Goal: Navigation & Orientation: Find specific page/section

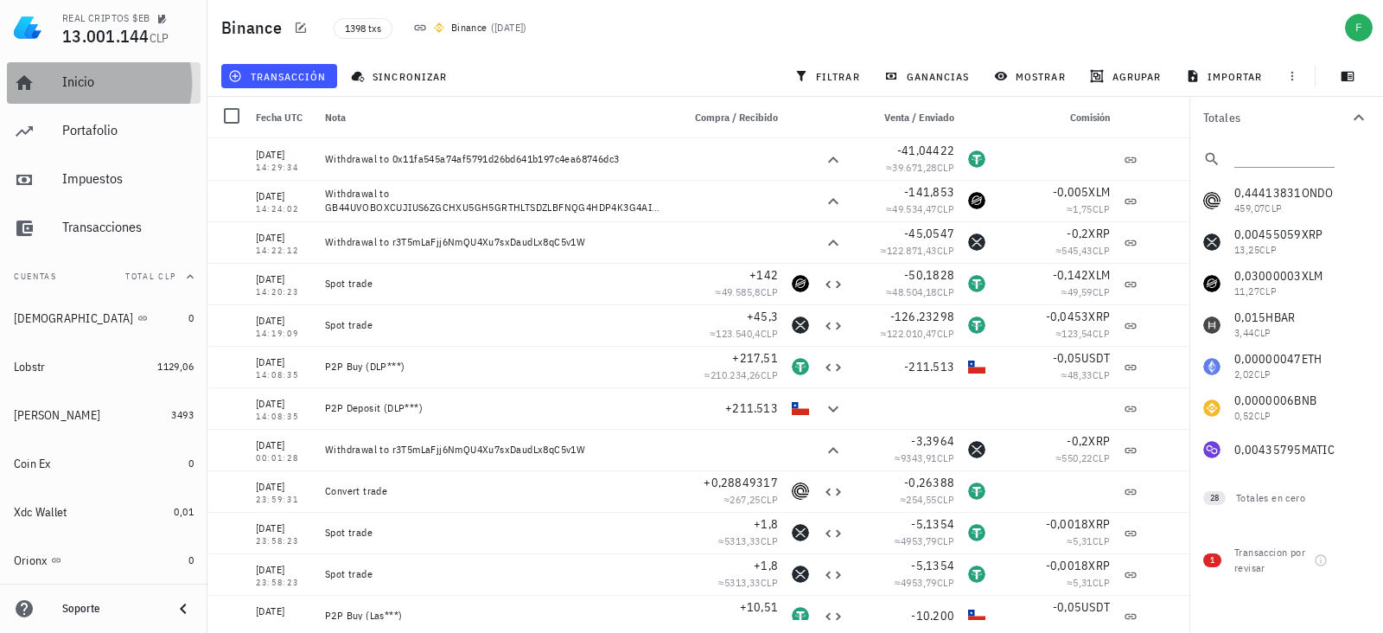
click at [63, 84] on div "Inicio" at bounding box center [127, 81] width 131 height 16
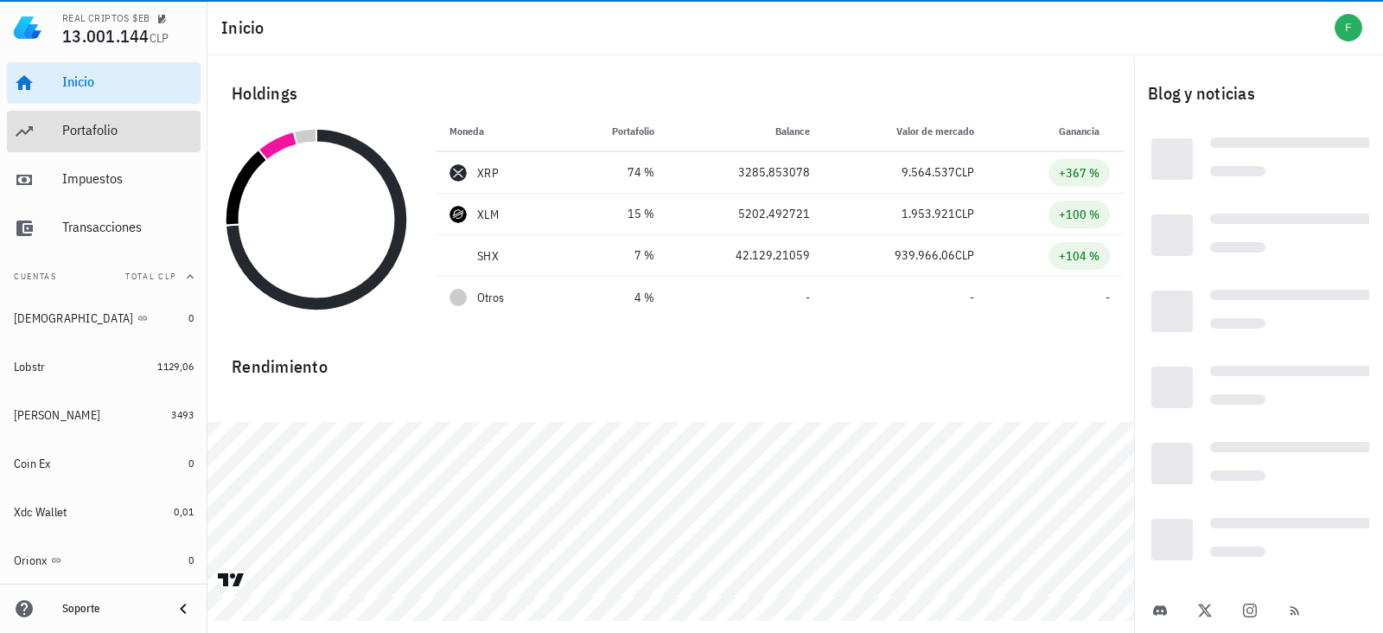
click at [74, 145] on div "Portafolio" at bounding box center [127, 130] width 131 height 39
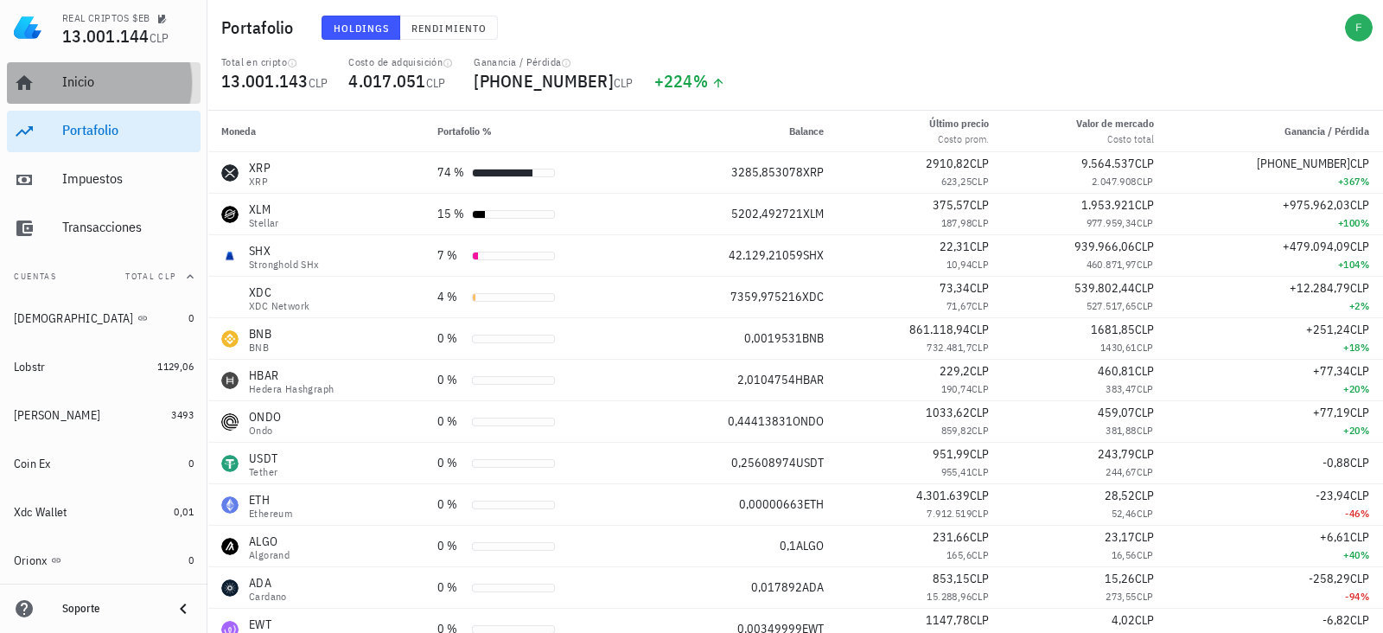
click at [71, 76] on div "Inicio" at bounding box center [127, 81] width 131 height 16
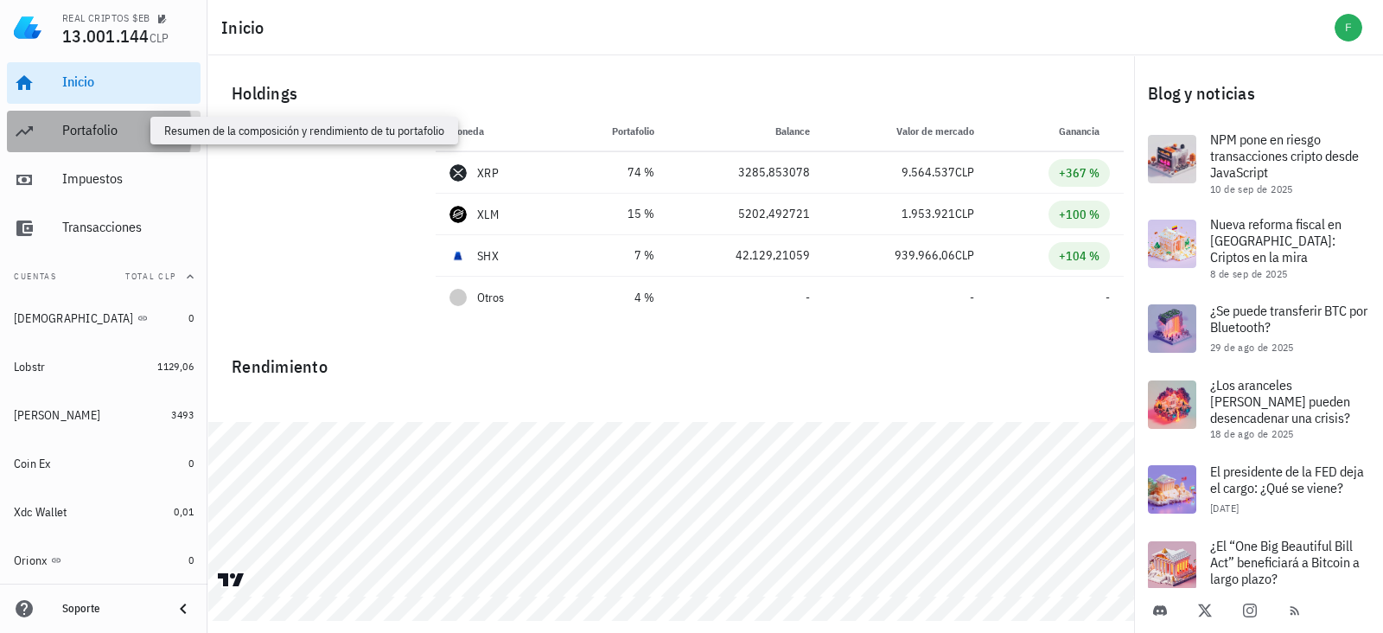
click at [117, 137] on div "Portafolio" at bounding box center [127, 130] width 131 height 16
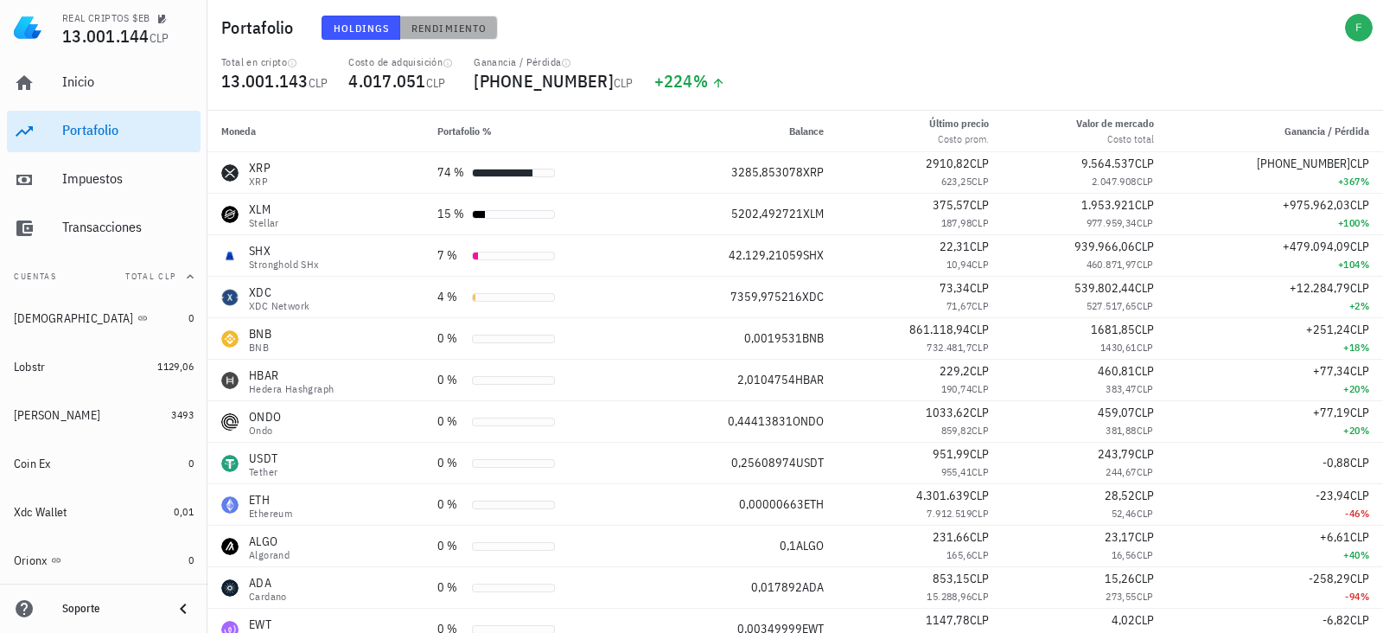
click at [421, 38] on button "Rendimiento" at bounding box center [449, 28] width 98 height 24
